Goal: Transaction & Acquisition: Purchase product/service

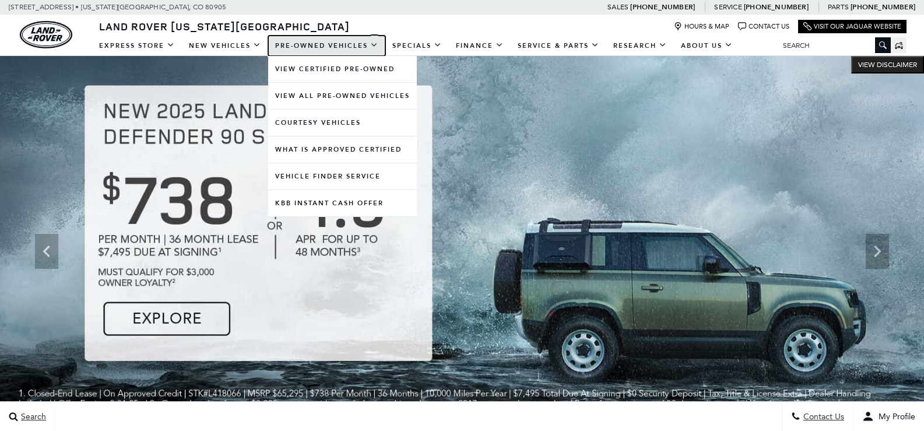
click at [318, 44] on link "Pre-Owned Vehicles" at bounding box center [326, 46] width 117 height 20
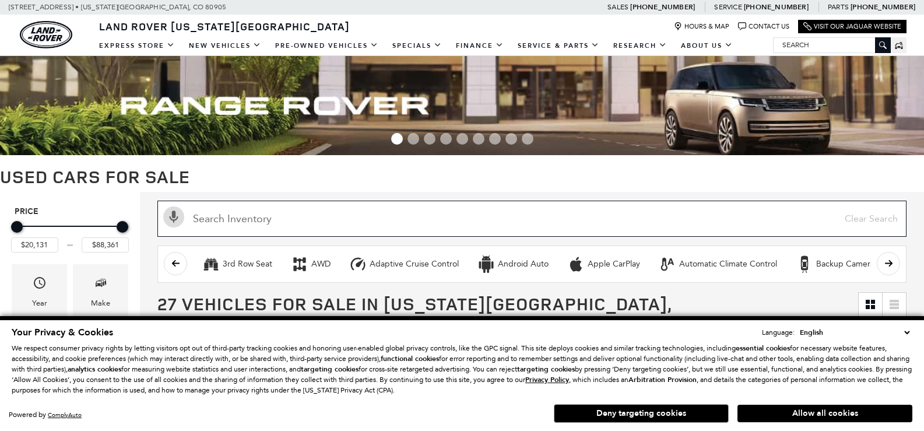
click at [329, 226] on input "text" at bounding box center [531, 219] width 749 height 36
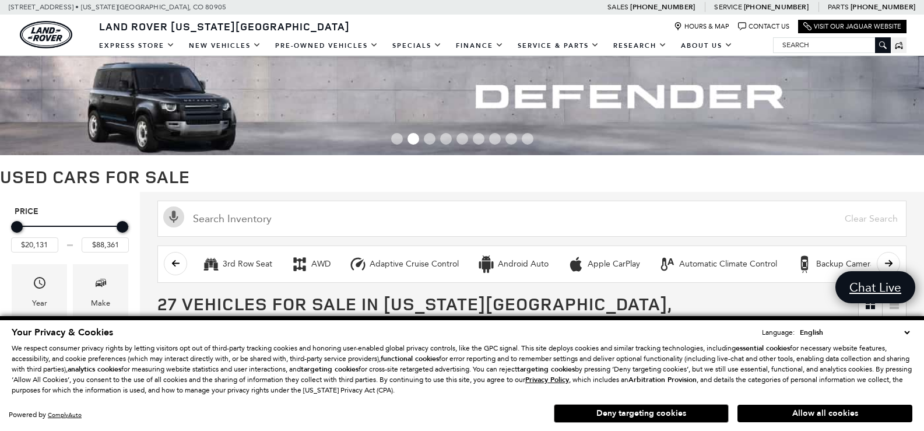
click at [908, 328] on select "English Spanish / Español English / [GEOGRAPHIC_DATA] Korean / 한국어 Vietnamese /…" at bounding box center [854, 333] width 115 height 12
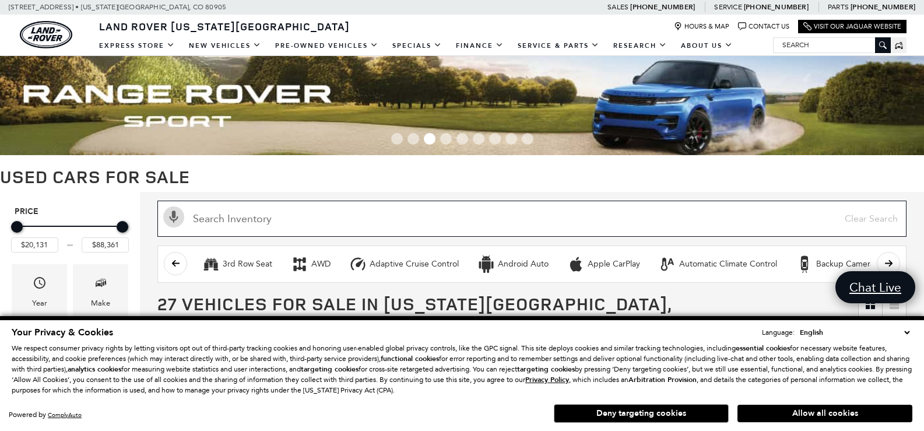
click at [389, 212] on input "text" at bounding box center [531, 219] width 749 height 36
type input "JEEP"
type input "$40,046"
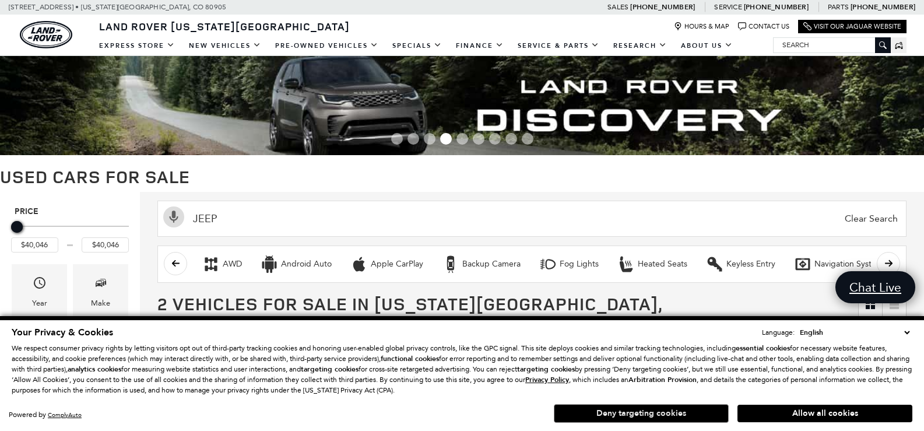
click at [662, 411] on button "Deny targeting cookies" at bounding box center [641, 413] width 175 height 19
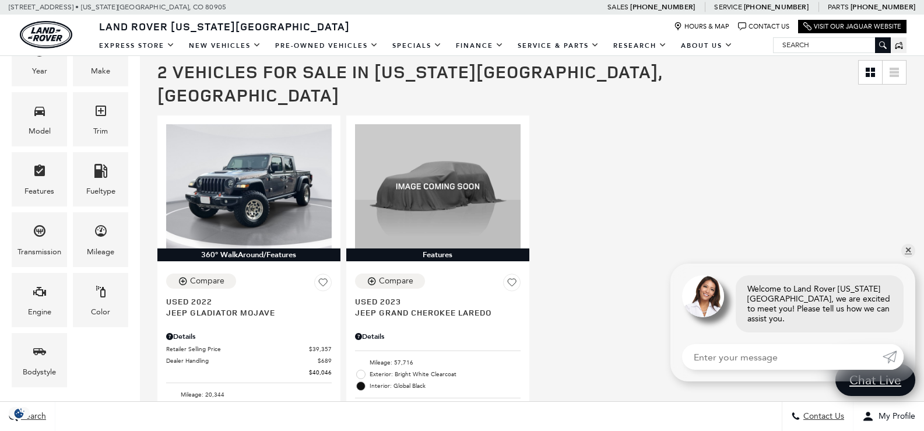
scroll to position [233, 0]
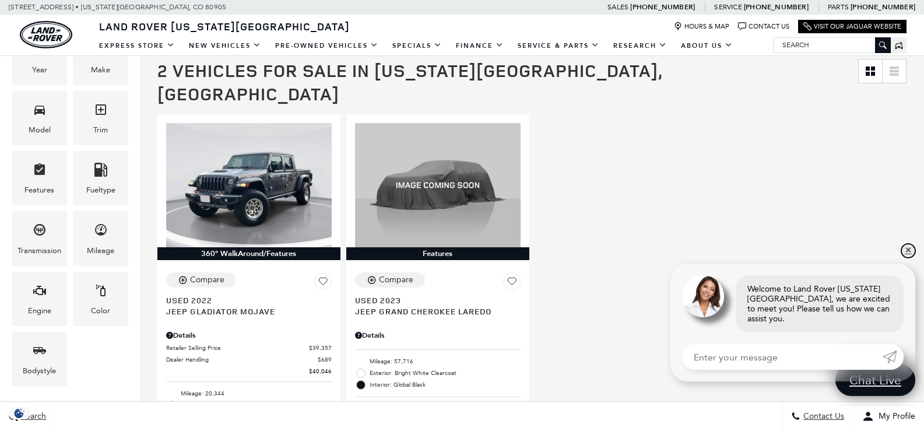
click at [906, 258] on link "✕" at bounding box center [908, 251] width 14 height 14
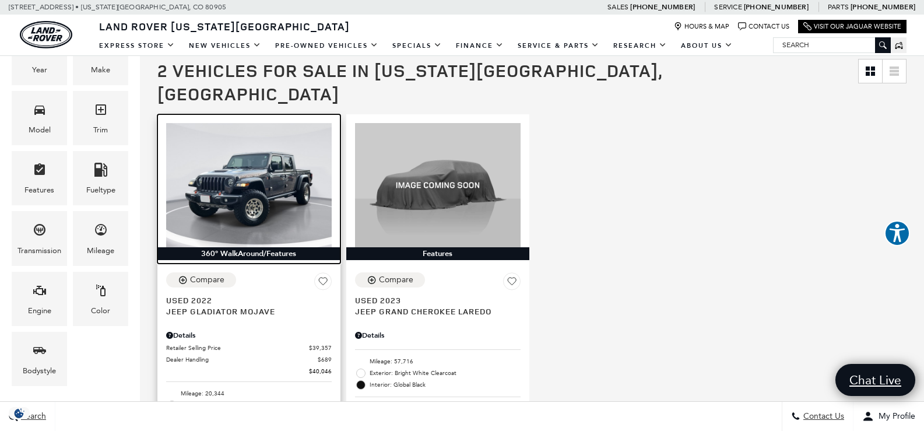
click at [222, 134] on img at bounding box center [249, 185] width 166 height 124
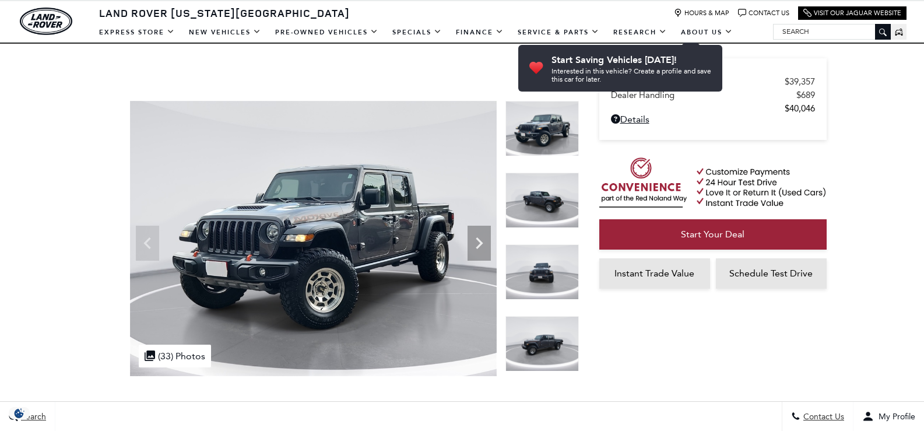
scroll to position [58, 0]
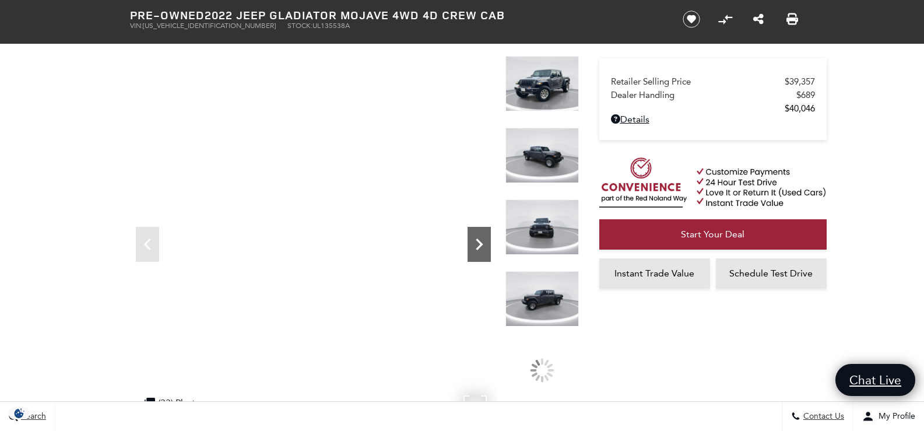
click at [485, 244] on icon "Next" at bounding box center [479, 244] width 23 height 23
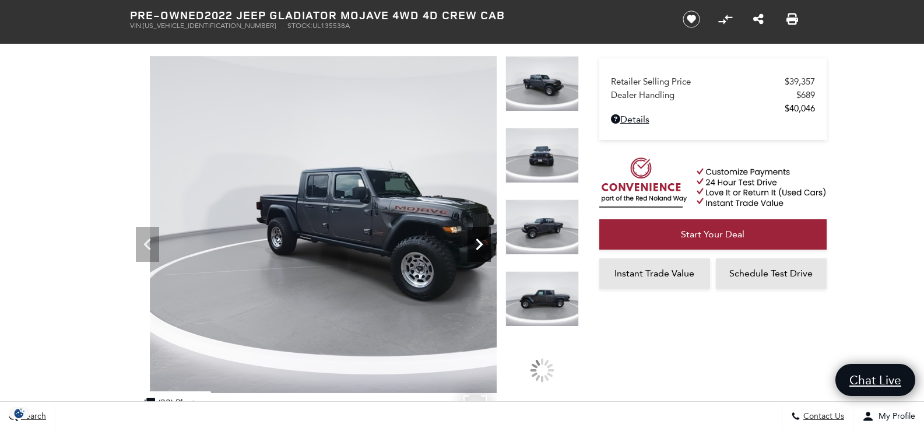
click at [485, 244] on icon "Next" at bounding box center [479, 244] width 23 height 23
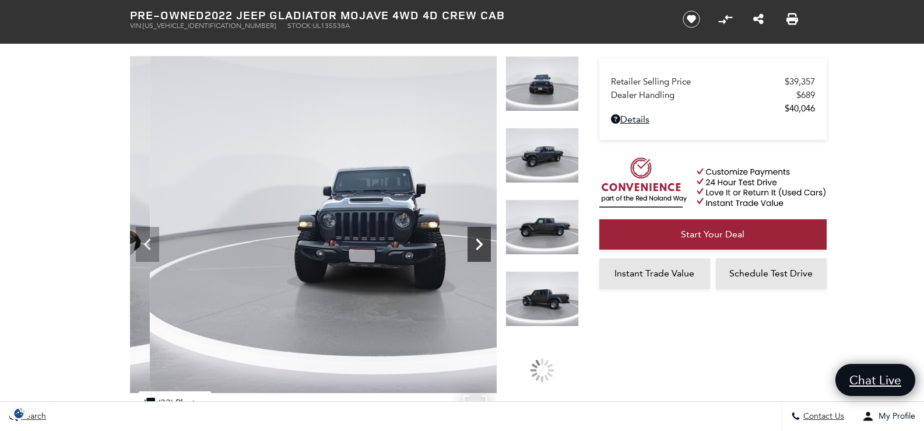
click at [485, 244] on icon "Next" at bounding box center [479, 244] width 23 height 23
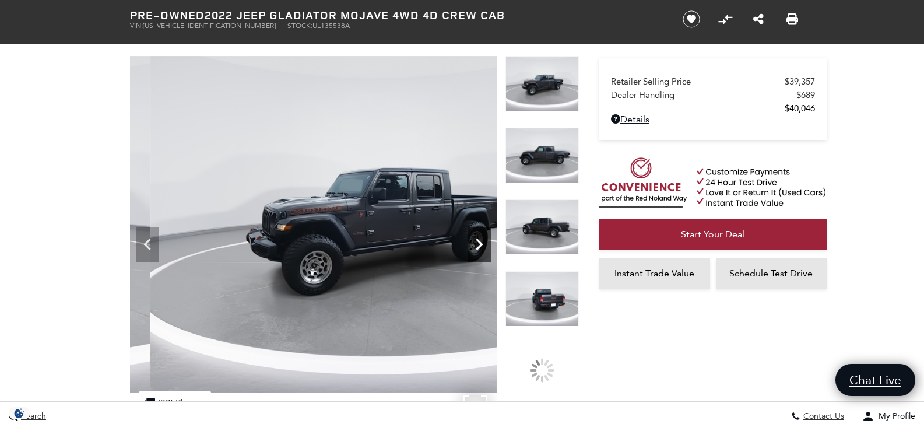
click at [485, 244] on icon "Next" at bounding box center [479, 244] width 23 height 23
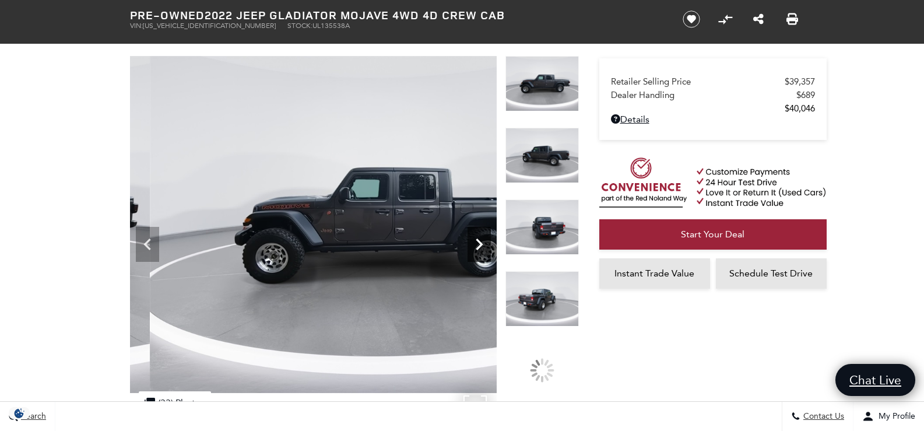
click at [485, 244] on icon "Next" at bounding box center [479, 244] width 23 height 23
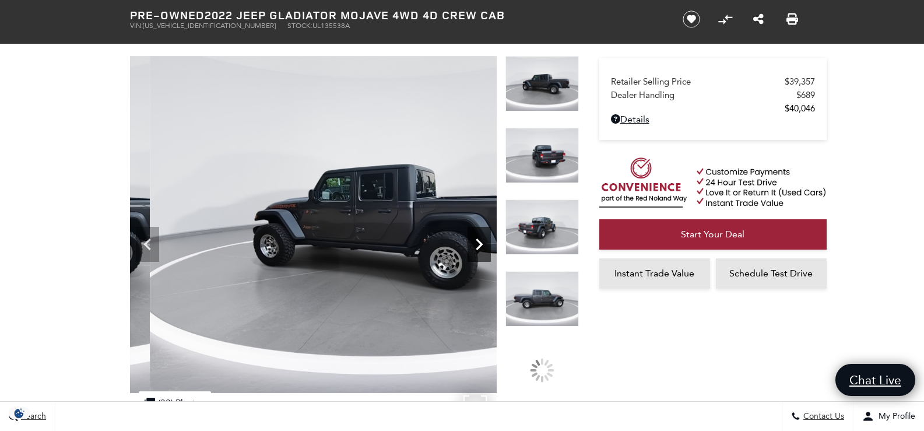
click at [485, 244] on icon "Next" at bounding box center [479, 244] width 23 height 23
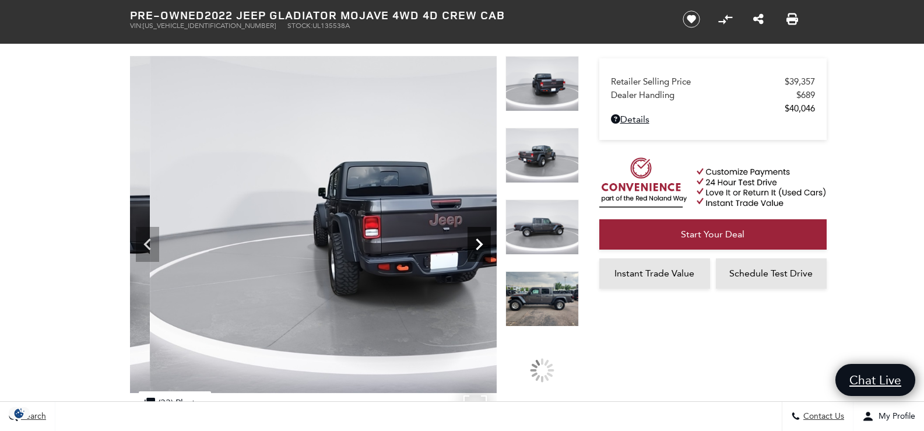
click at [485, 244] on icon "Next" at bounding box center [479, 244] width 23 height 23
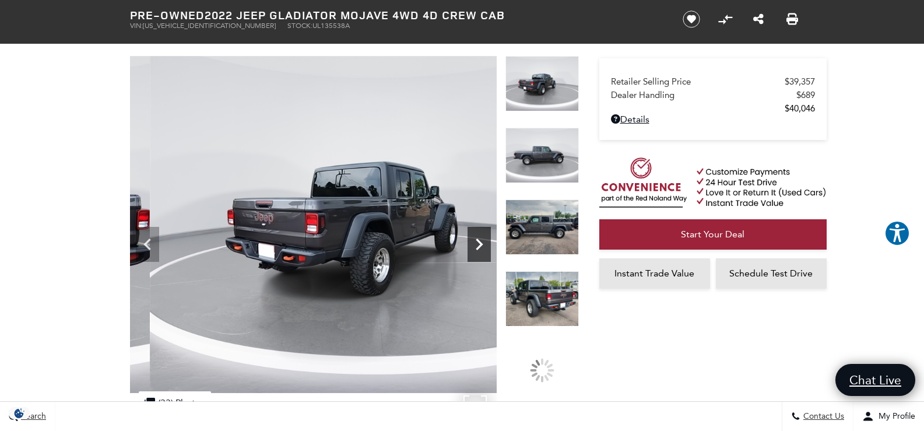
click at [485, 244] on icon "Next" at bounding box center [479, 244] width 23 height 23
